Goal: Find specific page/section: Find specific page/section

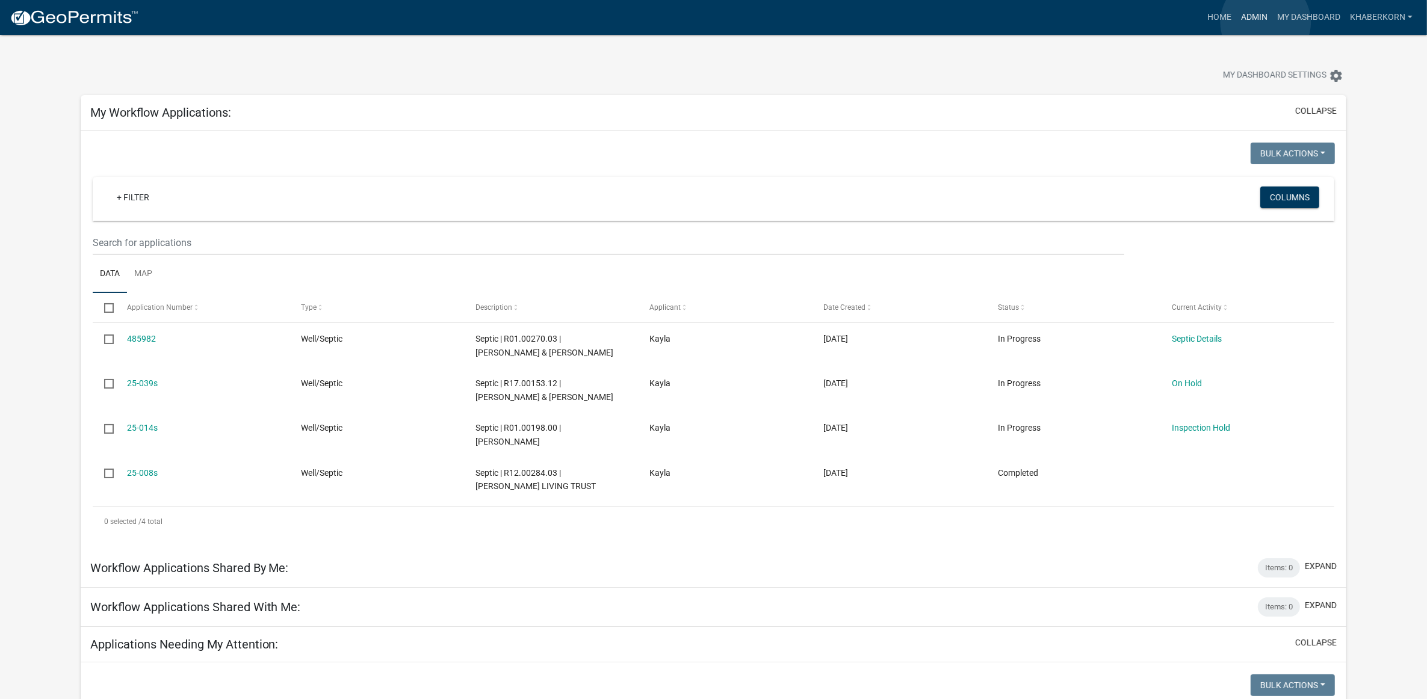
click at [1265, 22] on link "Admin" at bounding box center [1254, 17] width 36 height 23
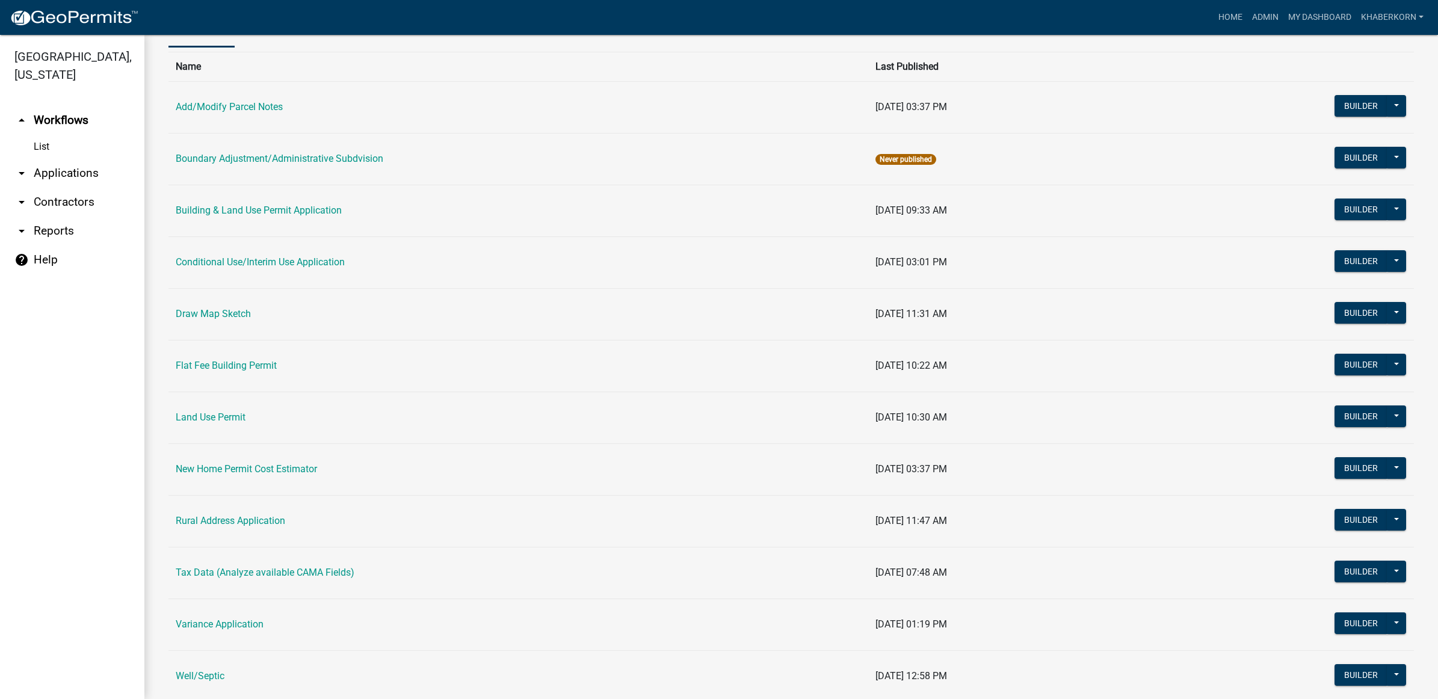
scroll to position [150, 0]
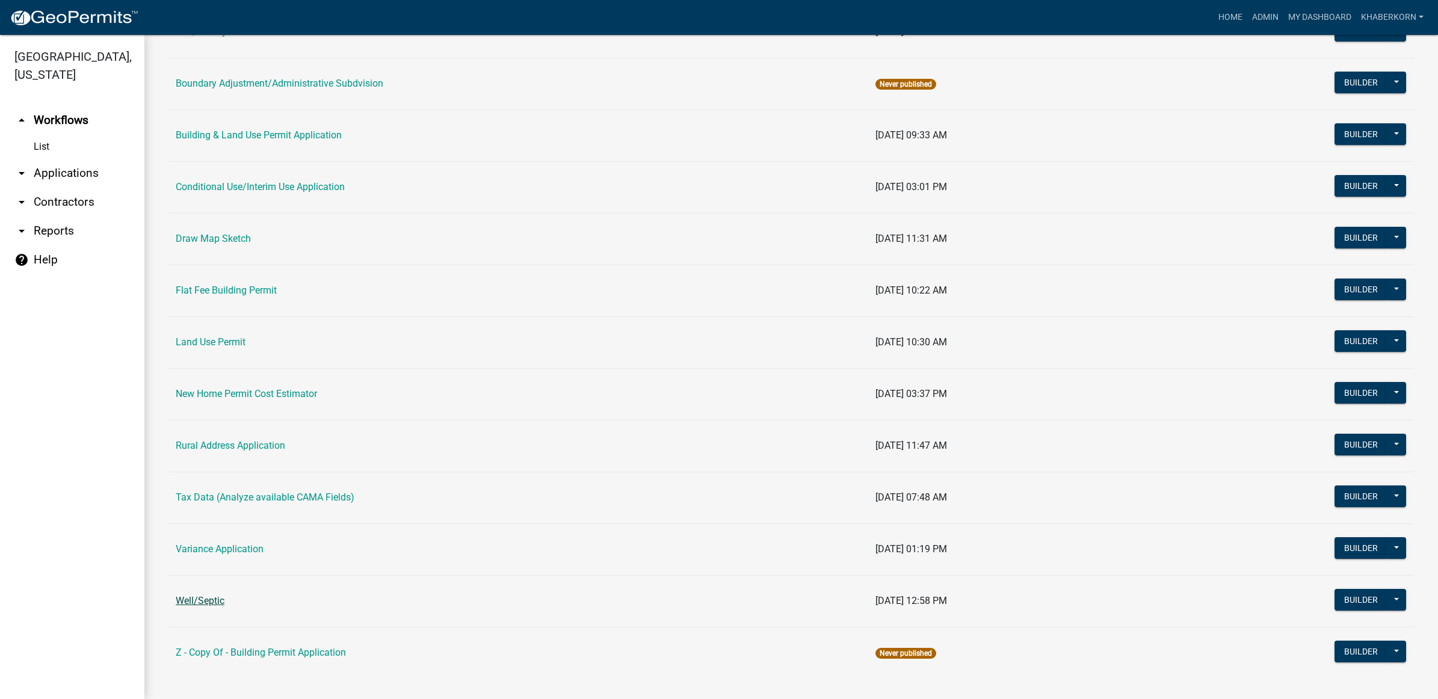
click at [197, 606] on link "Well/Septic" at bounding box center [200, 600] width 49 height 11
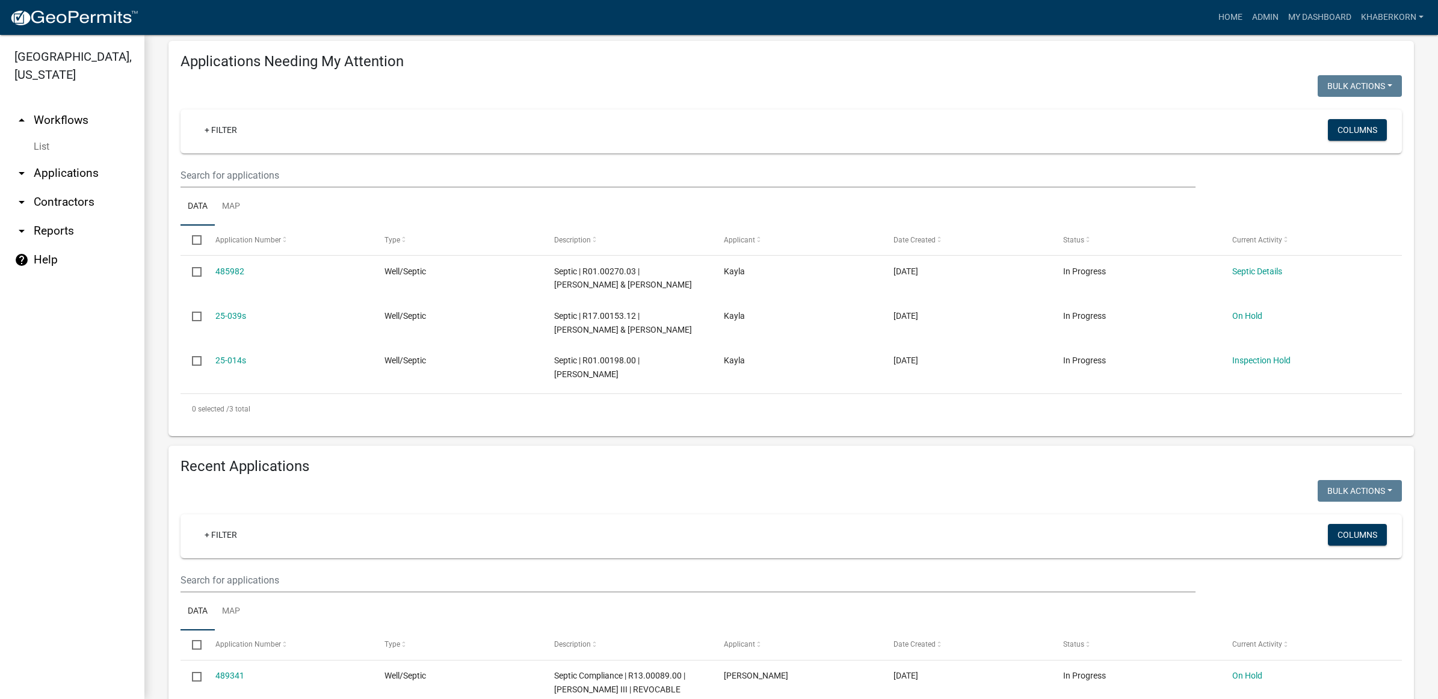
scroll to position [226, 0]
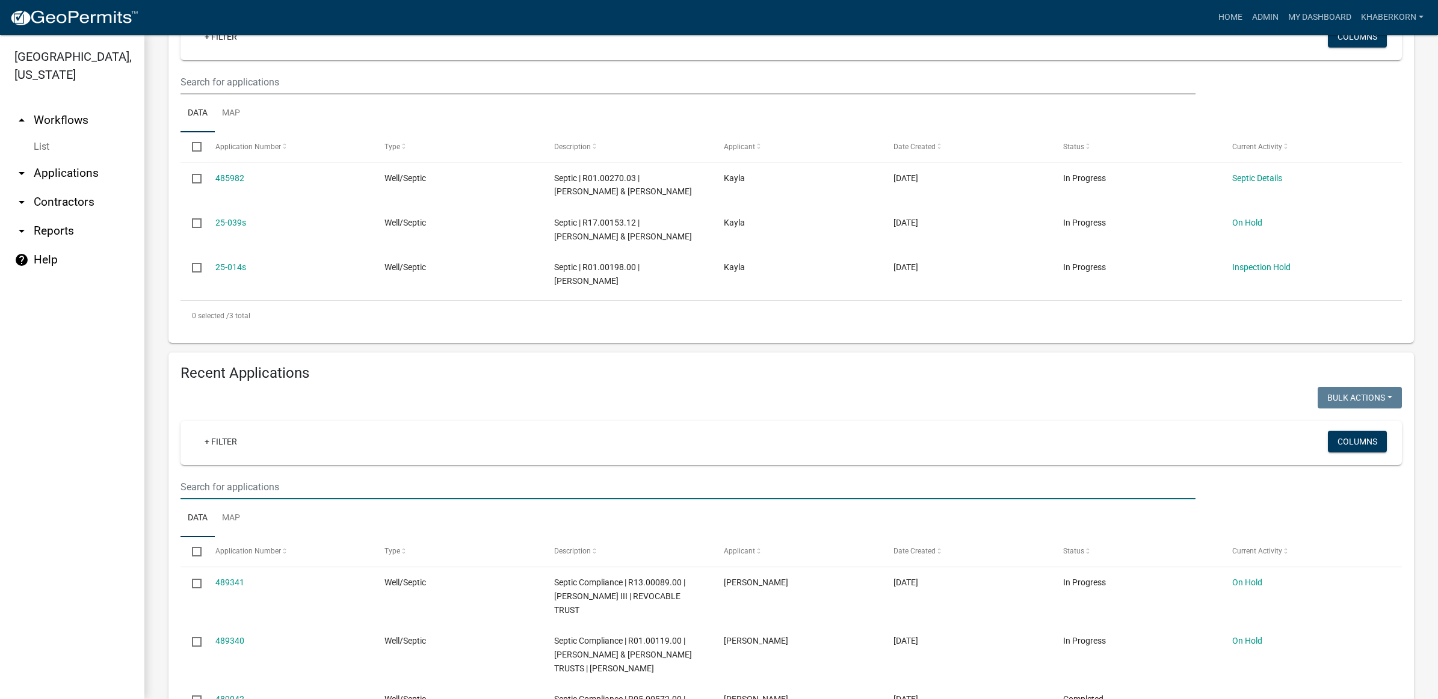
click at [238, 488] on input "text" at bounding box center [687, 487] width 1015 height 25
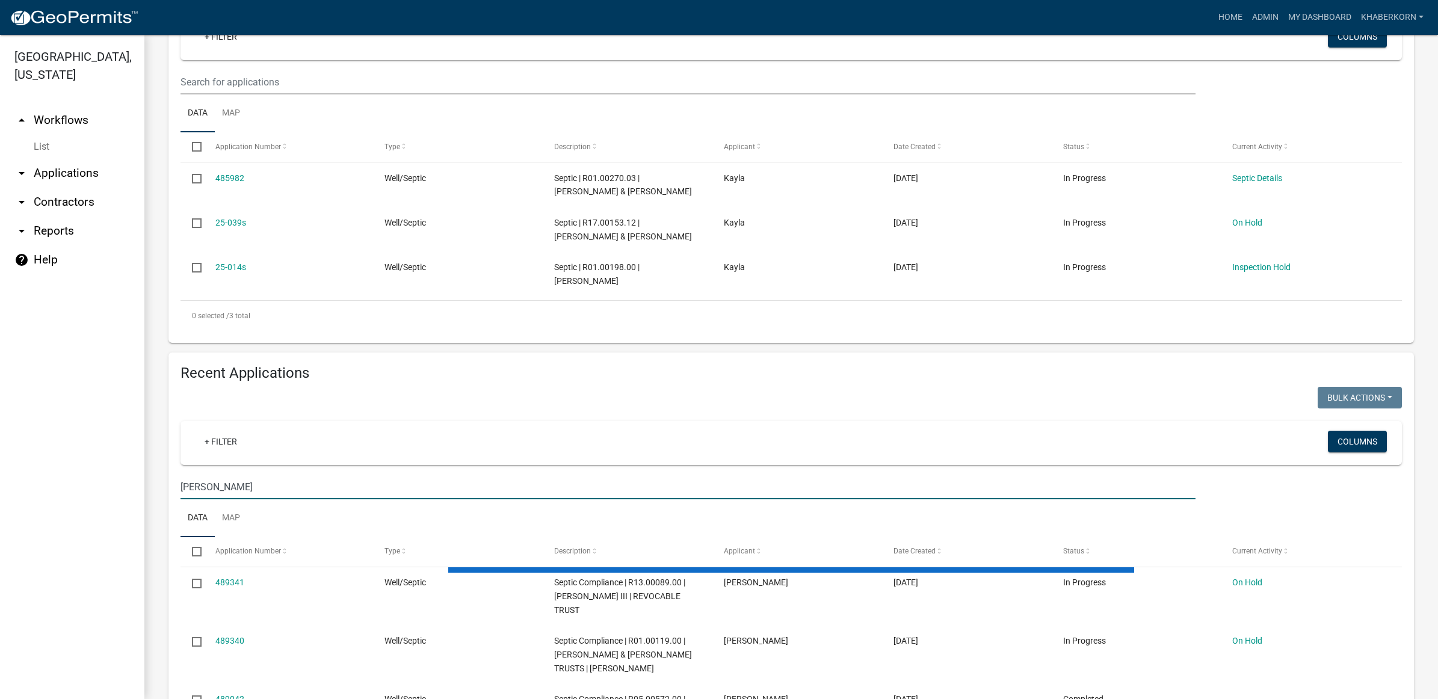
scroll to position [208, 0]
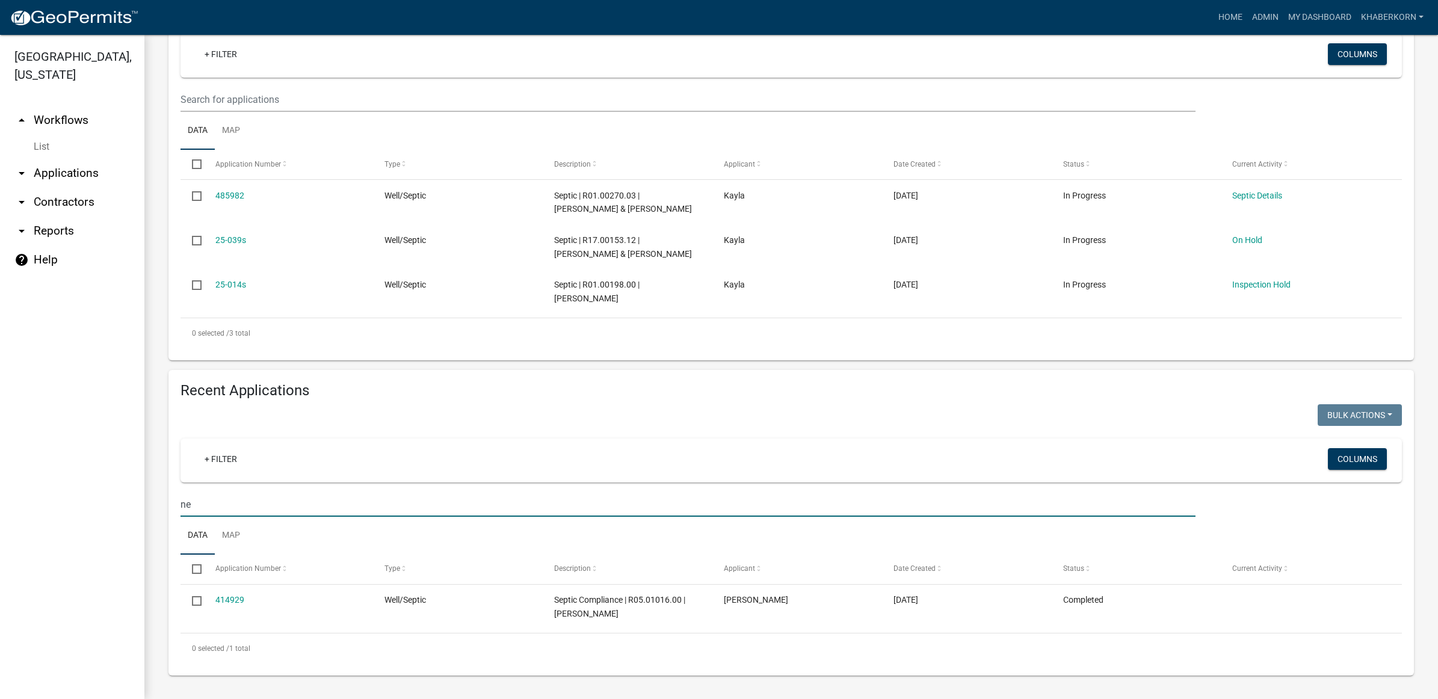
type input "n"
type input "camp v"
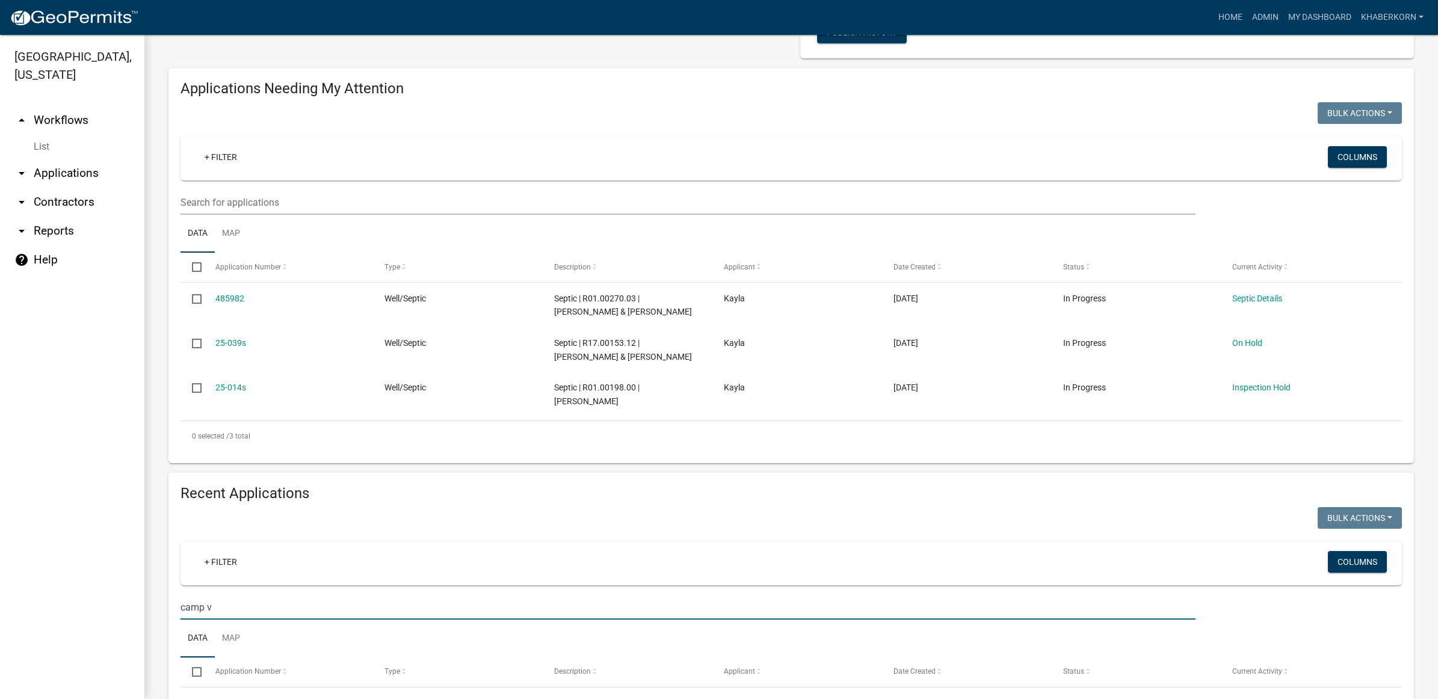
scroll to position [0, 0]
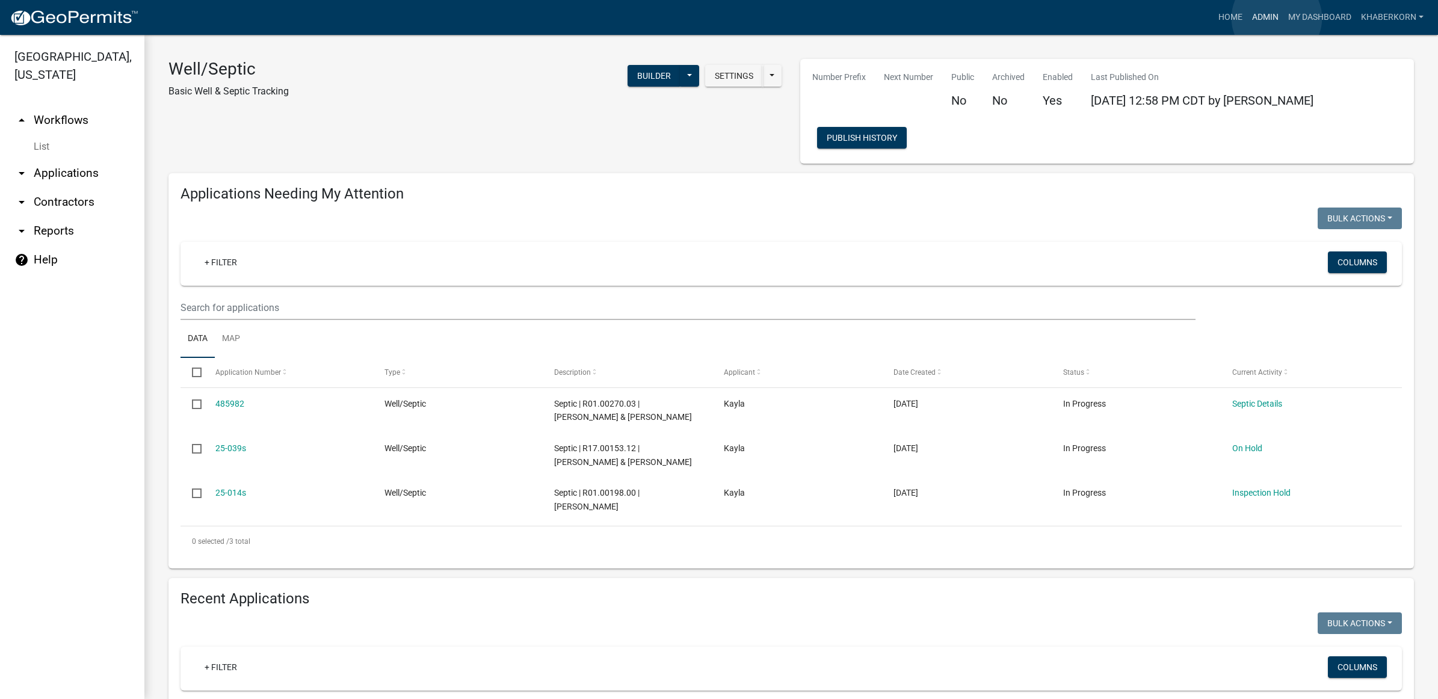
click at [1277, 18] on link "Admin" at bounding box center [1265, 17] width 36 height 23
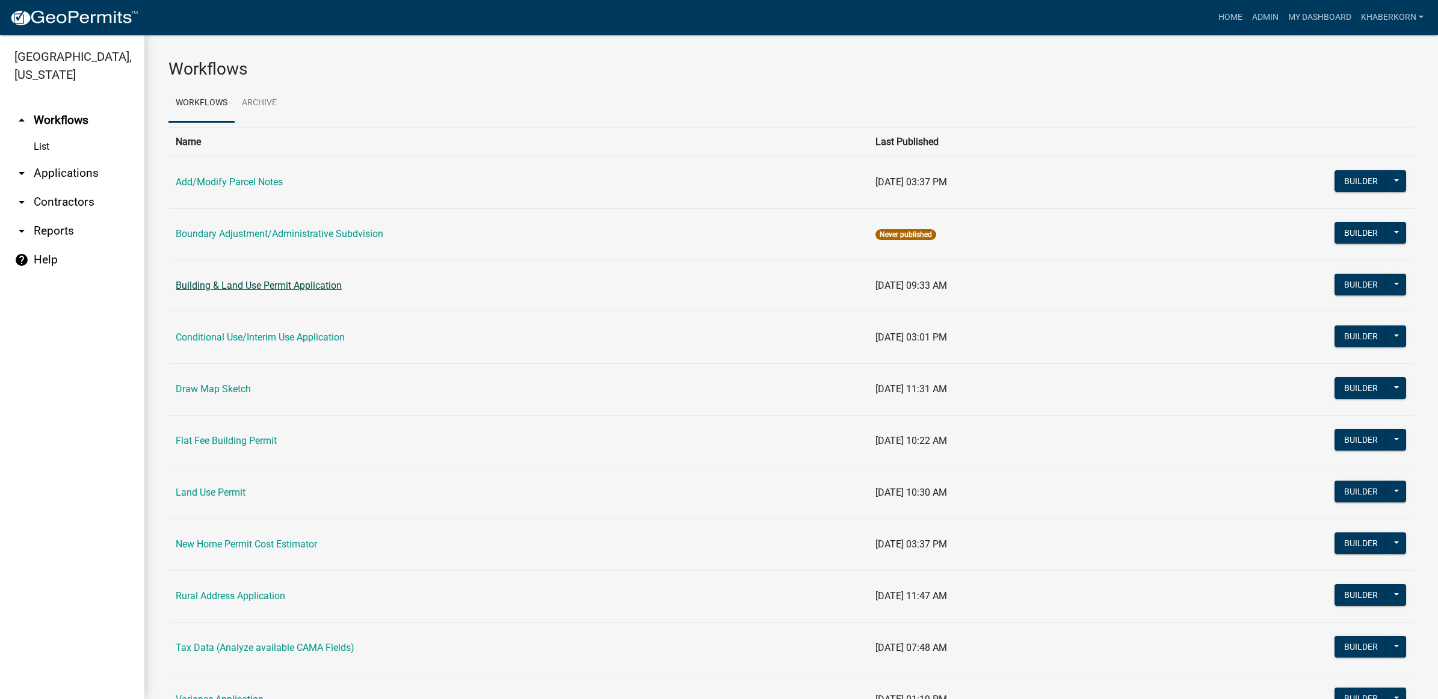
click at [310, 283] on link "Building & Land Use Permit Application" at bounding box center [259, 285] width 166 height 11
